Goal: Use online tool/utility: Utilize a website feature to perform a specific function

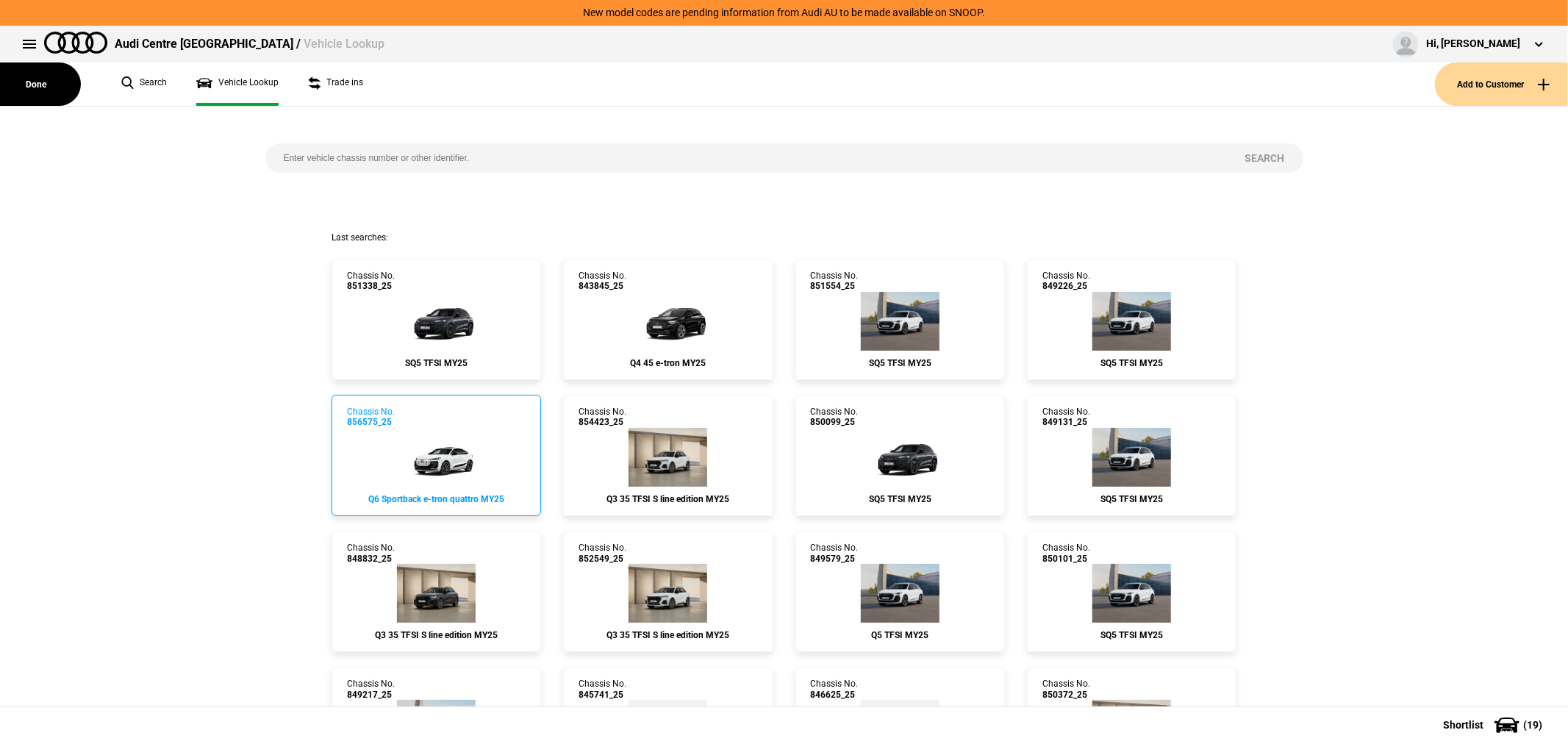
click at [462, 474] on img at bounding box center [436, 457] width 88 height 59
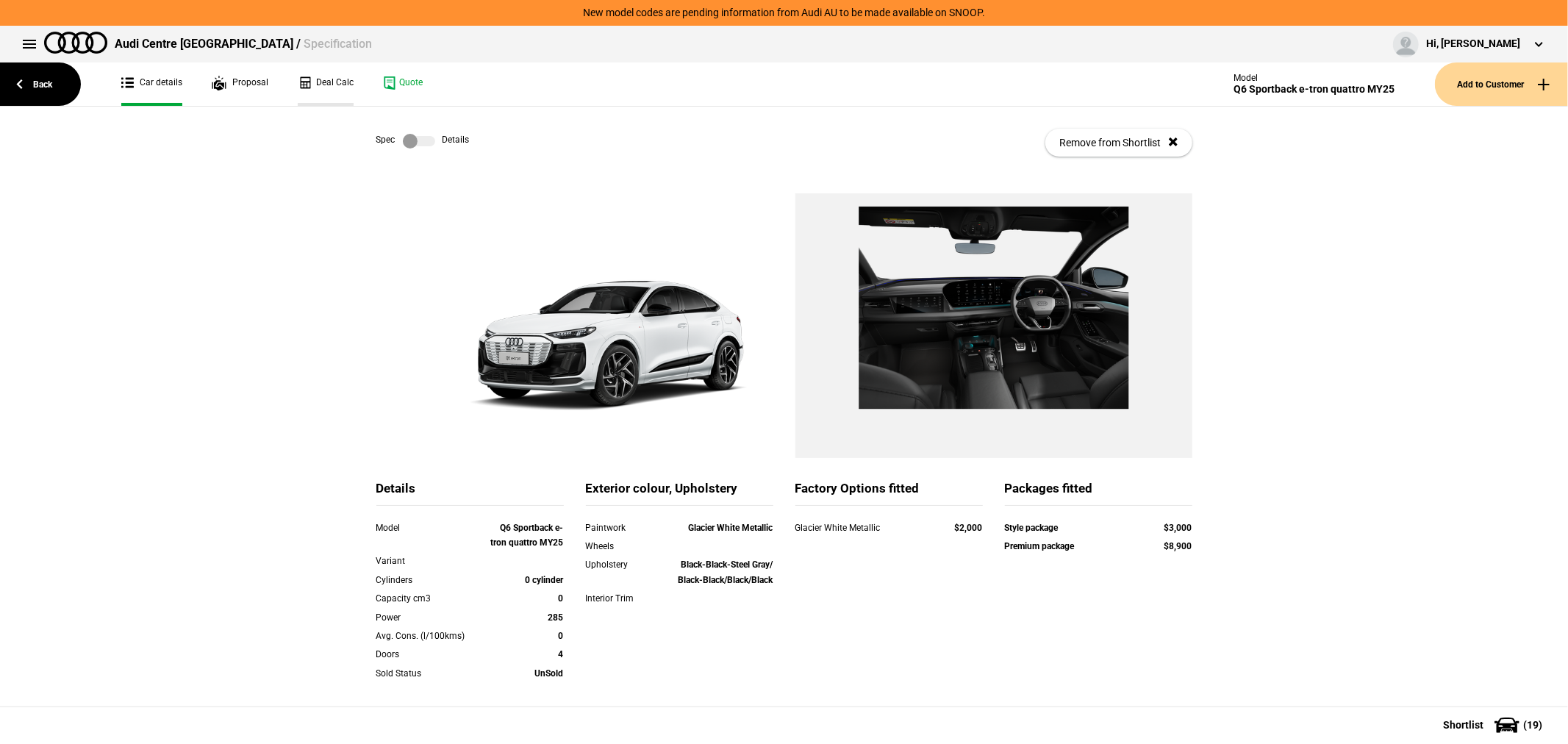
click at [332, 77] on link "Deal Calc" at bounding box center [325, 83] width 56 height 43
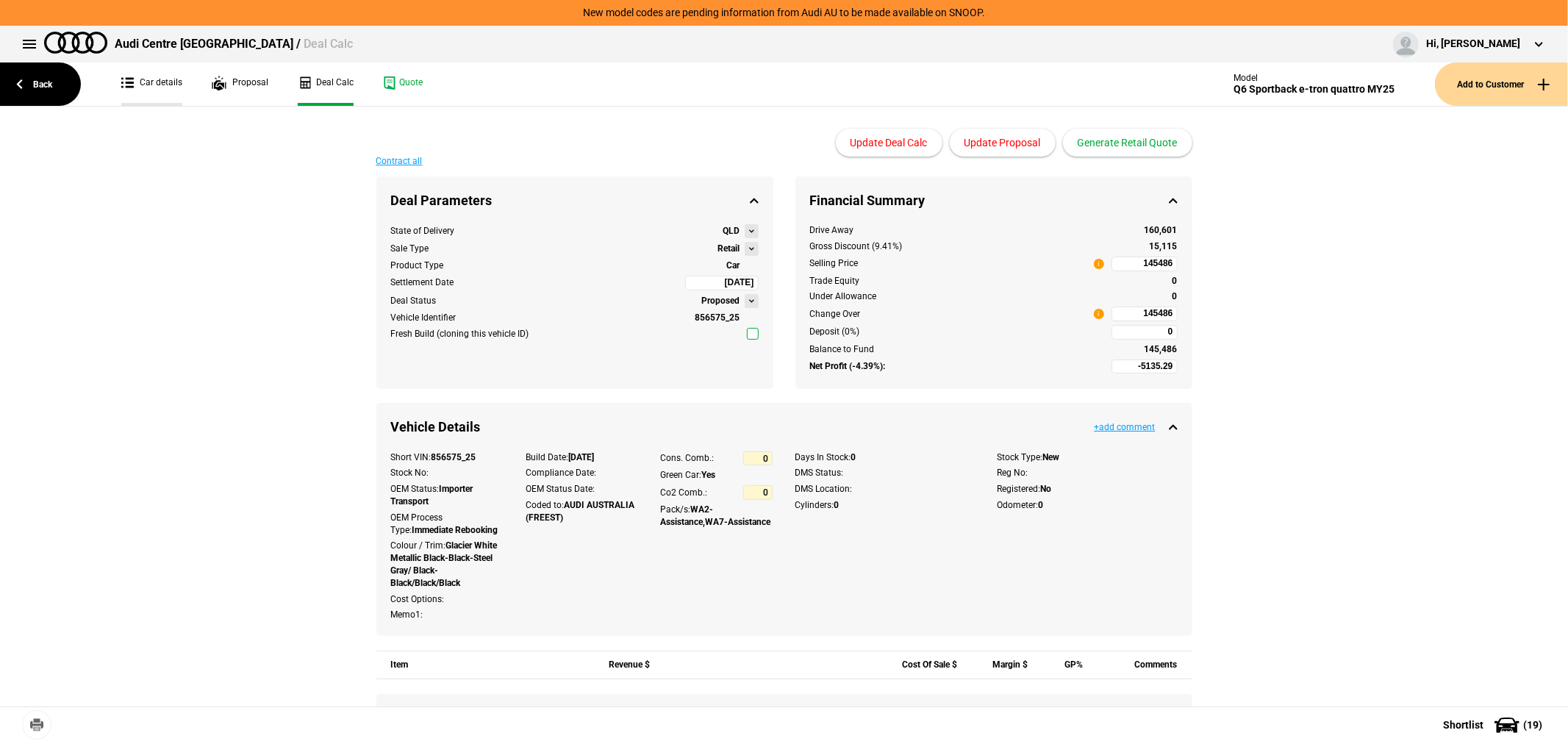
click at [141, 74] on link "Car details" at bounding box center [151, 83] width 61 height 43
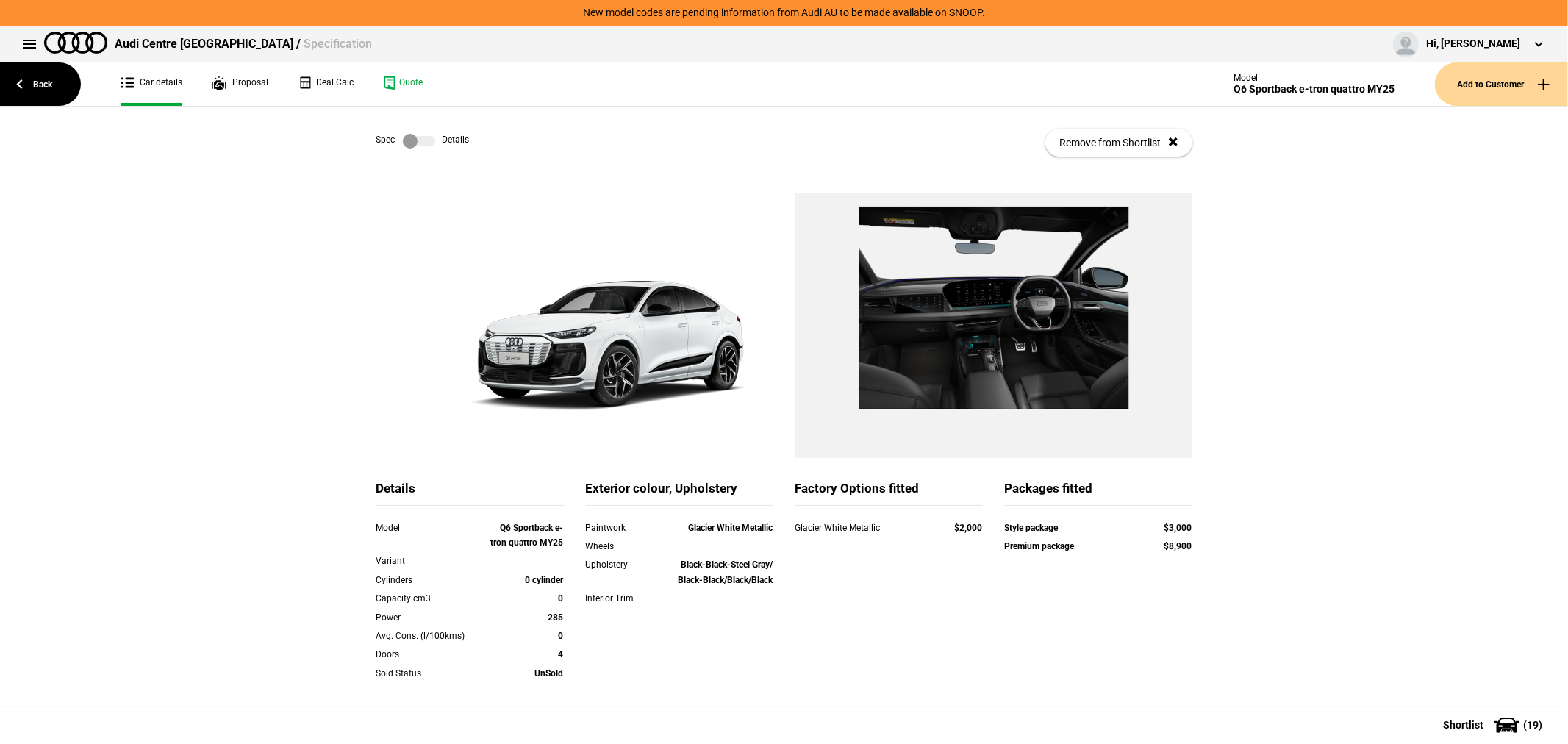
click at [406, 140] on label at bounding box center [419, 141] width 33 height 15
